Goal: Navigation & Orientation: Find specific page/section

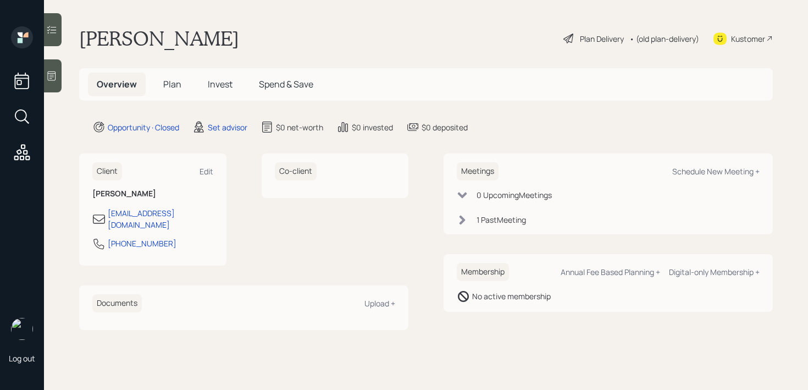
click at [48, 75] on icon at bounding box center [51, 75] width 11 height 11
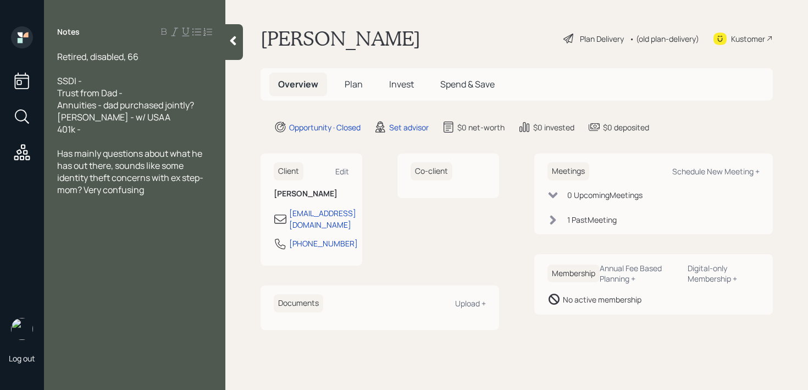
click at [743, 38] on div "Kustomer" at bounding box center [748, 39] width 34 height 12
